Goal: Find specific page/section: Find specific page/section

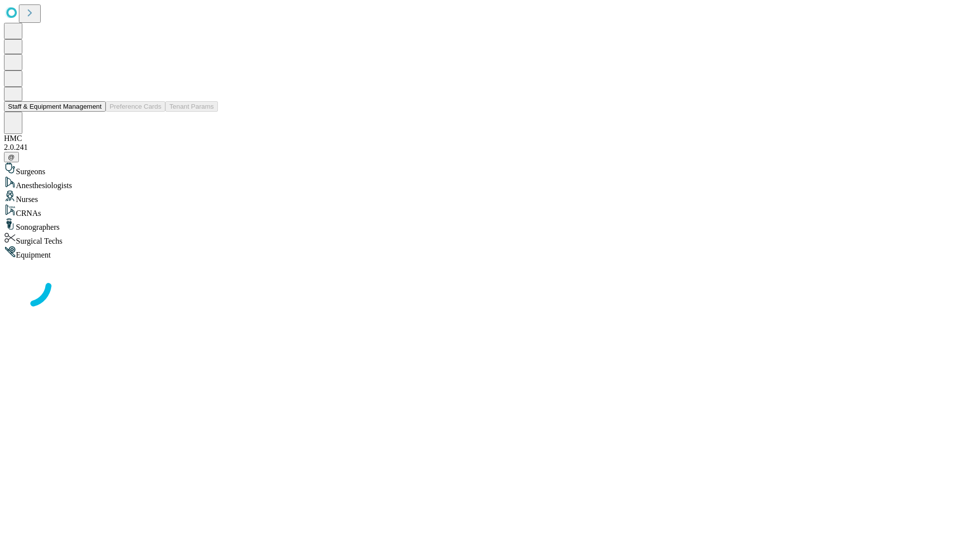
click at [95, 112] on button "Staff & Equipment Management" at bounding box center [55, 106] width 102 height 10
